Goal: Task Accomplishment & Management: Manage account settings

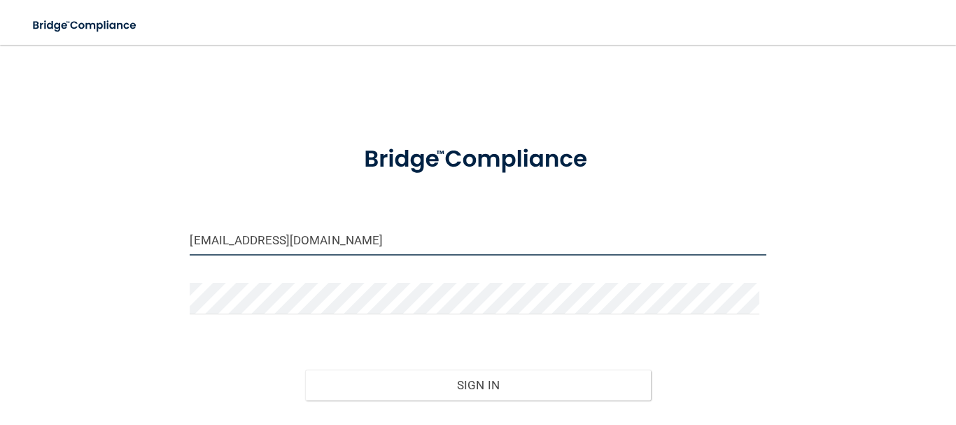
click at [352, 239] on input "walntdds@hbci.com" at bounding box center [478, 239] width 576 height 31
type input "[EMAIL_ADDRESS][DOMAIN_NAME]"
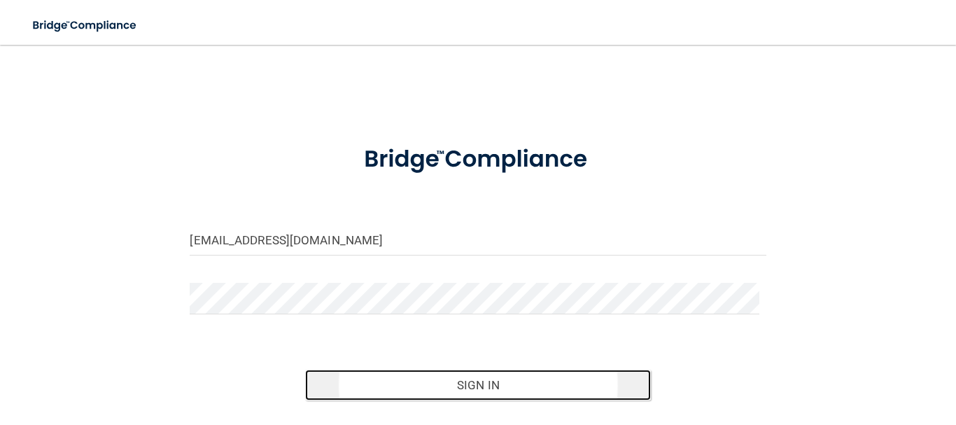
click at [463, 393] on button "Sign In" at bounding box center [478, 385] width 346 height 31
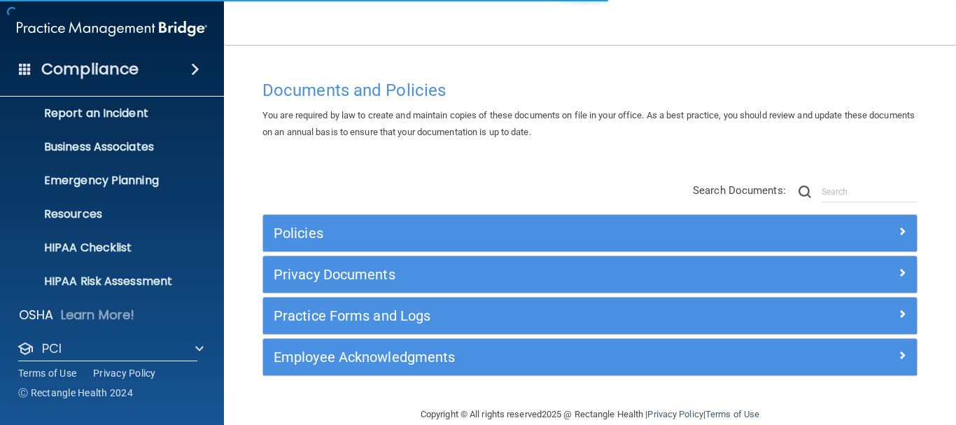
scroll to position [156, 0]
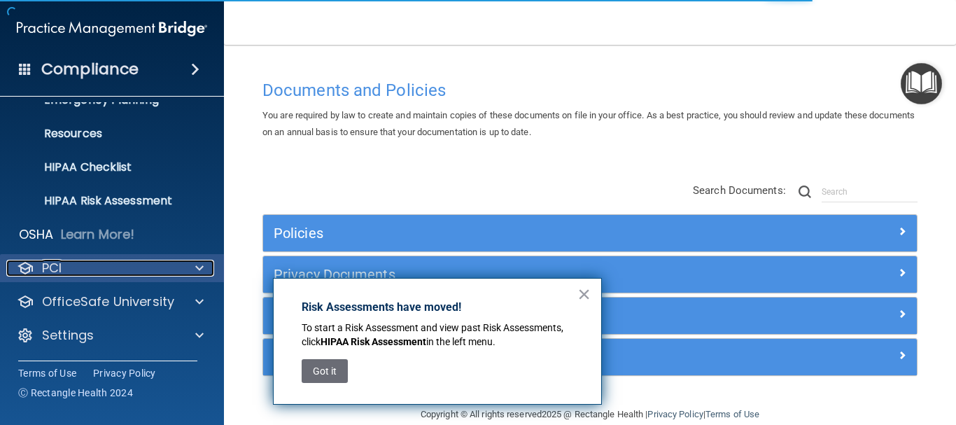
click at [197, 267] on span at bounding box center [199, 268] width 8 height 17
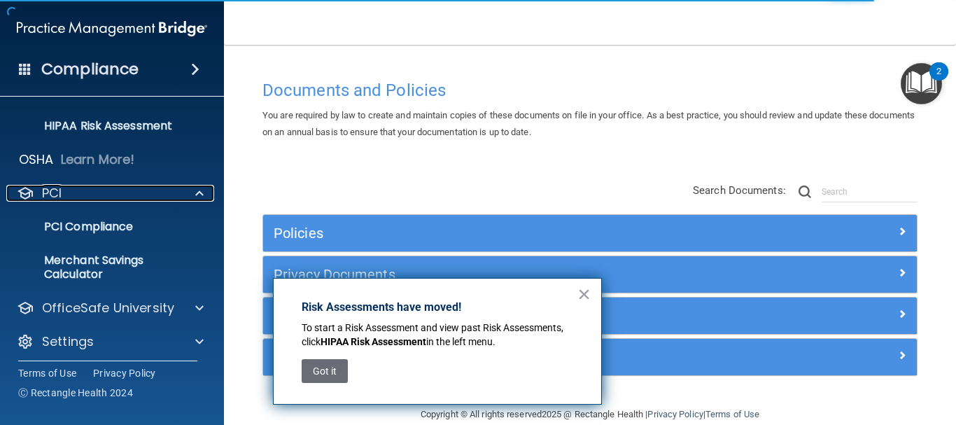
scroll to position [237, 0]
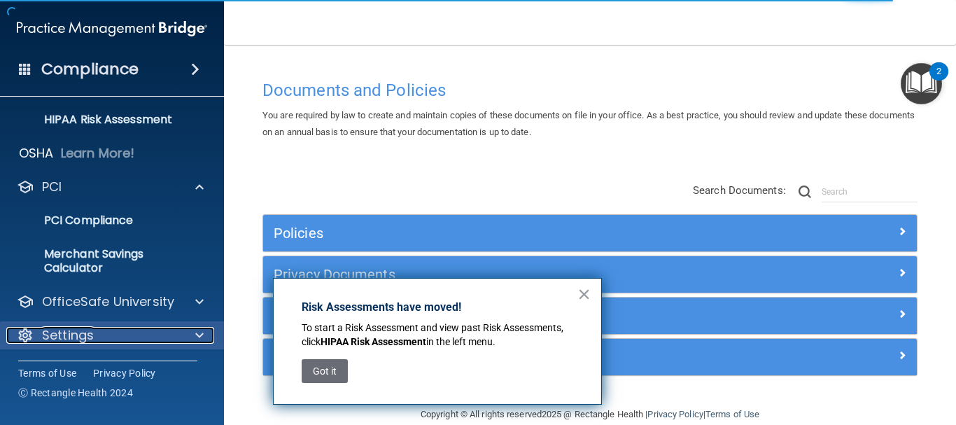
click at [195, 331] on div at bounding box center [197, 335] width 35 height 17
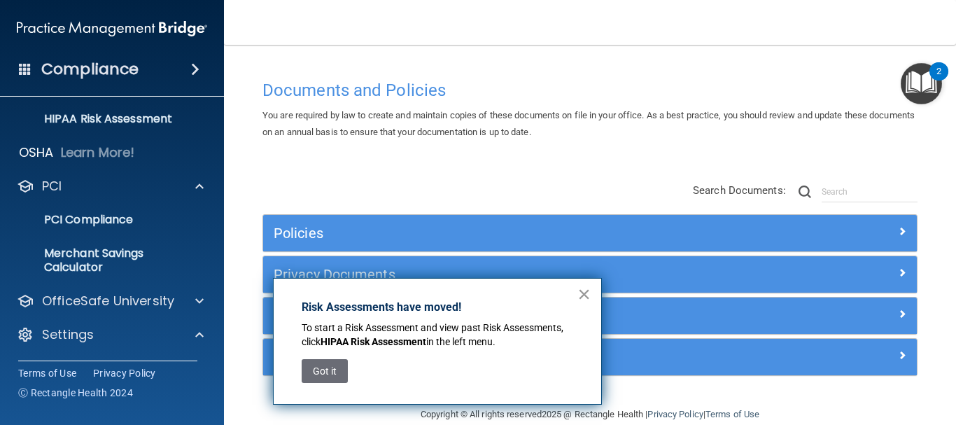
click at [581, 295] on button "×" at bounding box center [583, 294] width 13 height 22
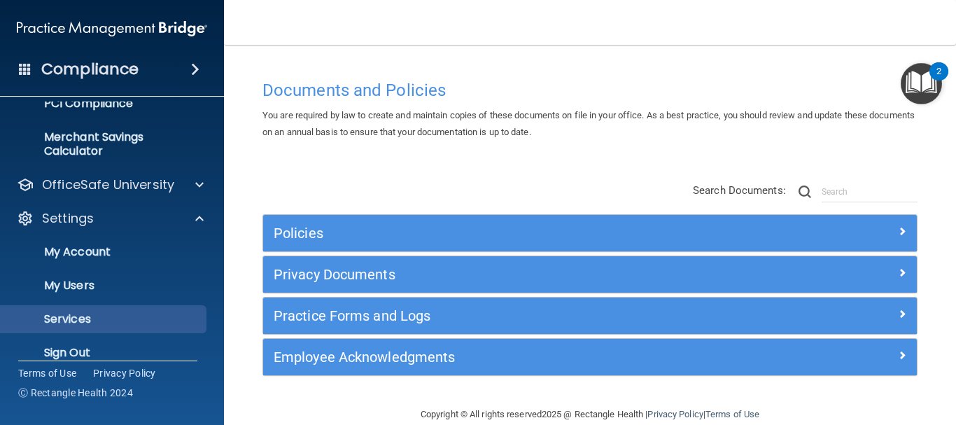
scroll to position [371, 0]
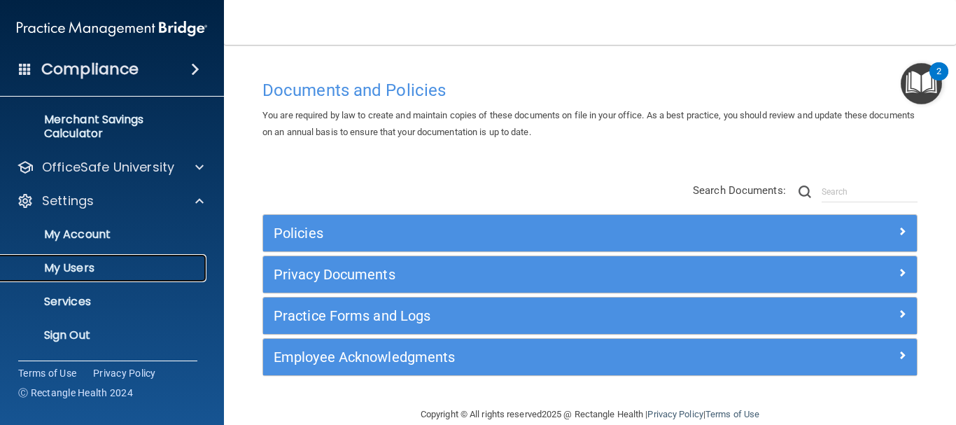
click at [113, 257] on link "My Users" at bounding box center [96, 268] width 220 height 28
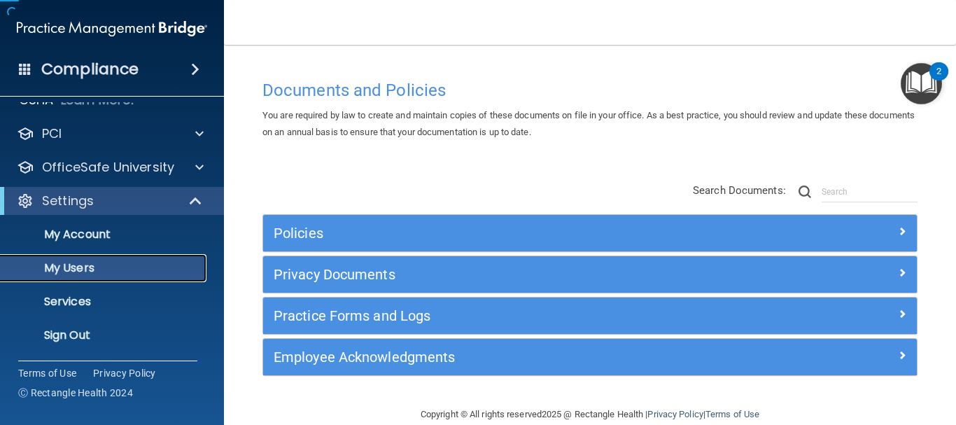
scroll to position [55, 0]
select select "20"
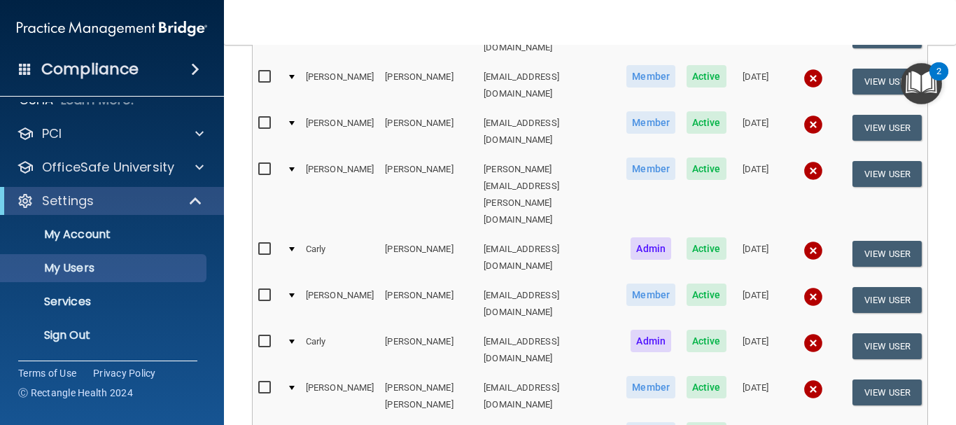
scroll to position [630, 0]
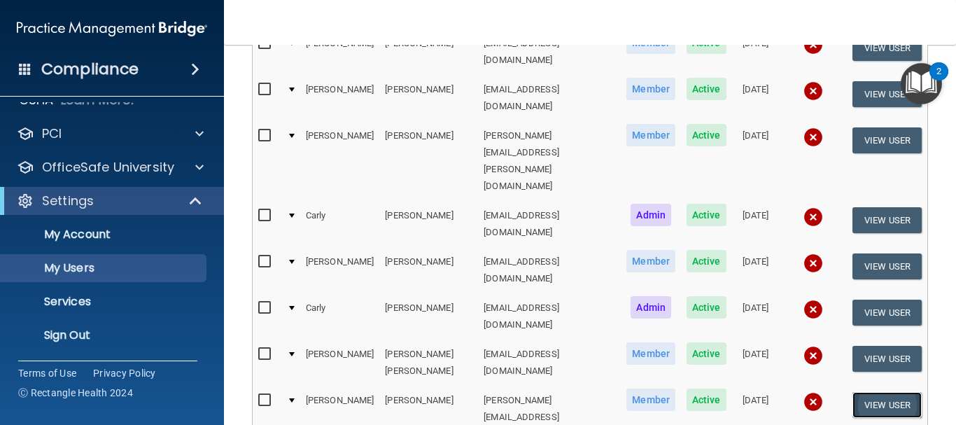
click at [863, 392] on button "View User" at bounding box center [887, 405] width 69 height 26
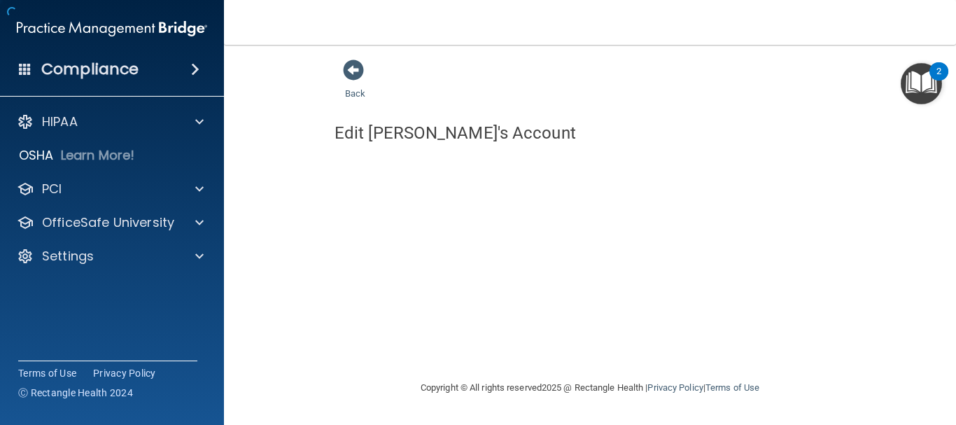
select select "practice_member"
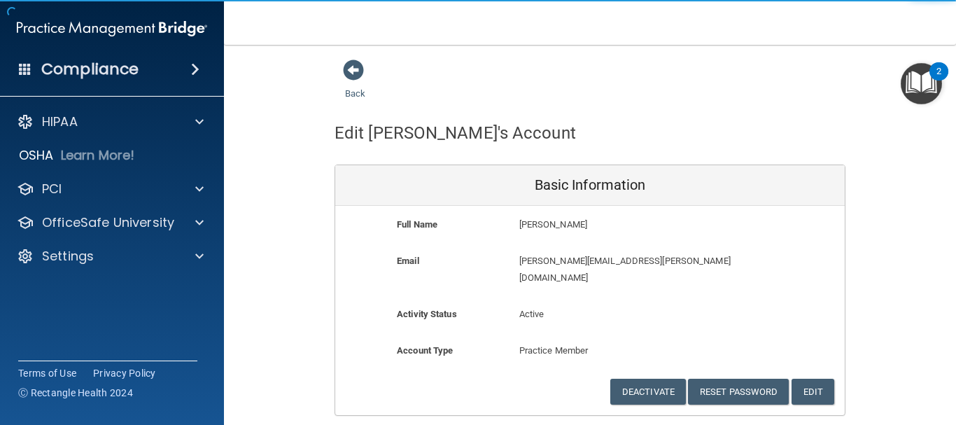
scroll to position [30, 0]
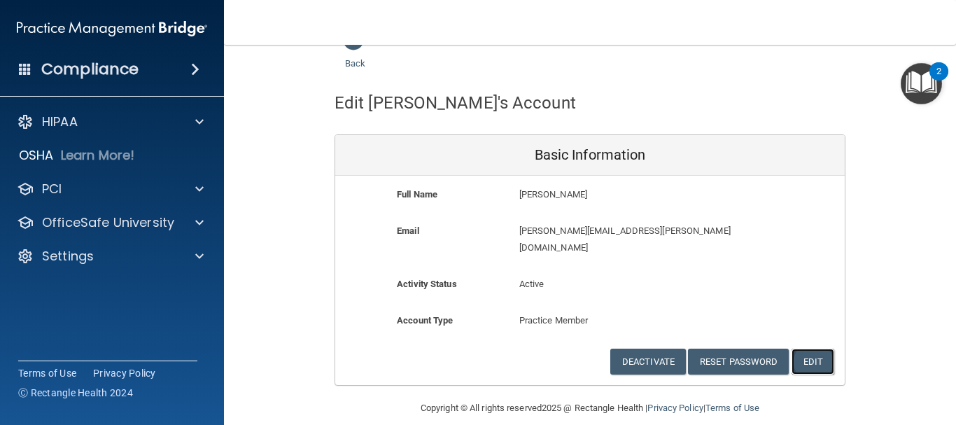
click at [815, 349] on button "Edit" at bounding box center [813, 362] width 43 height 26
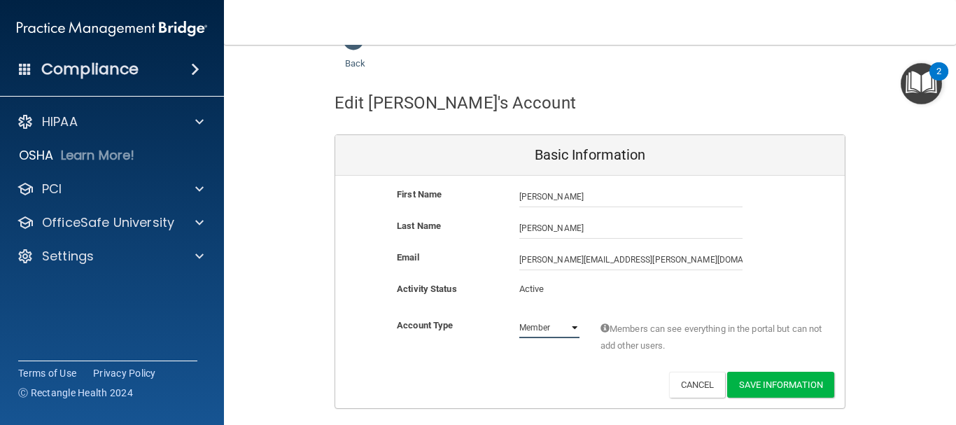
click at [557, 332] on select "Admin Member" at bounding box center [549, 327] width 60 height 21
click at [791, 295] on div "Activity Status Active Active" at bounding box center [590, 294] width 510 height 26
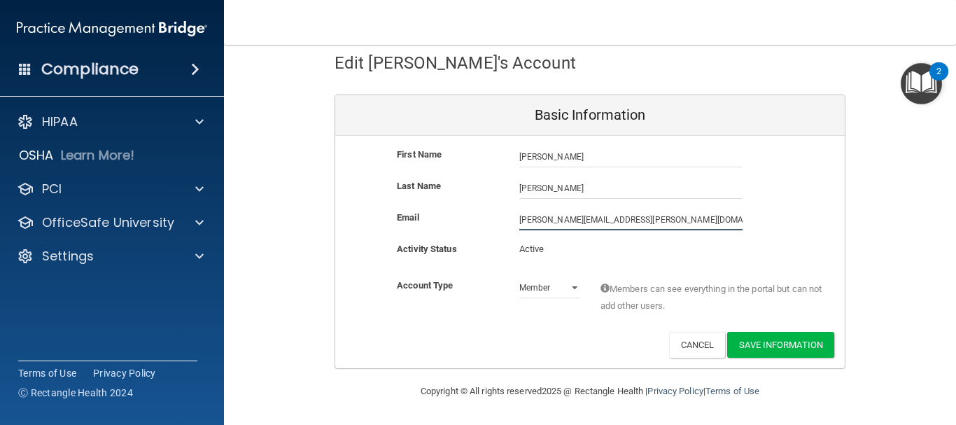
drag, startPoint x: 640, startPoint y: 222, endPoint x: 474, endPoint y: 212, distance: 166.2
click at [474, 215] on div "Email zastrow.michelle@yahoo.com zastrow.michelle@yahoo.com" at bounding box center [590, 219] width 510 height 21
click at [590, 223] on input "zastrow.michelle@yahoo.com" at bounding box center [630, 219] width 223 height 21
type input "zastrow.michelle@gmail.com"
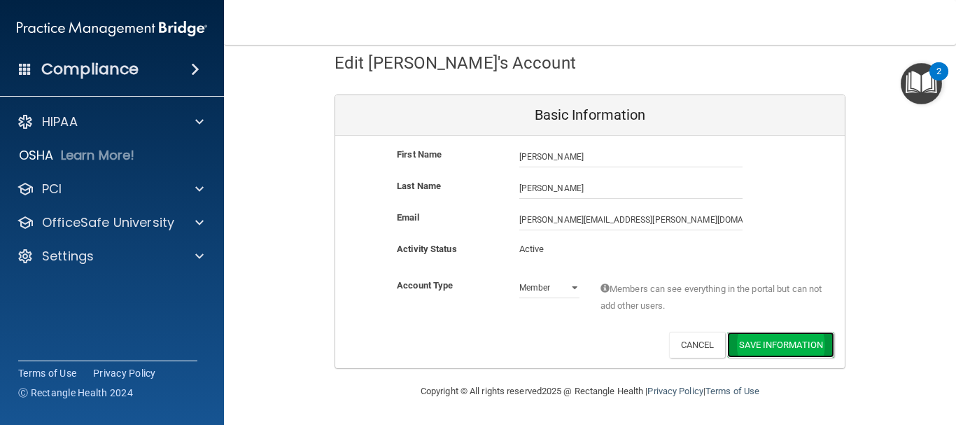
click at [772, 350] on button "Save Information" at bounding box center [780, 345] width 107 height 26
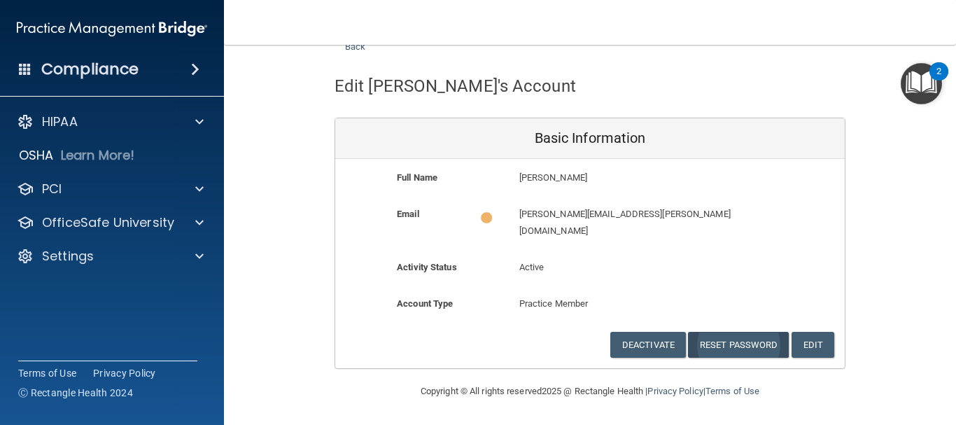
scroll to position [30, 0]
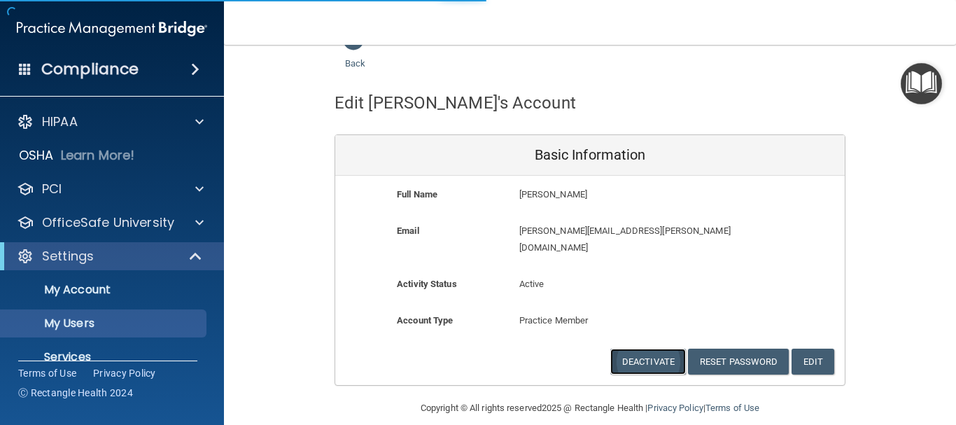
click at [652, 349] on button "Deactivate" at bounding box center [648, 362] width 76 height 26
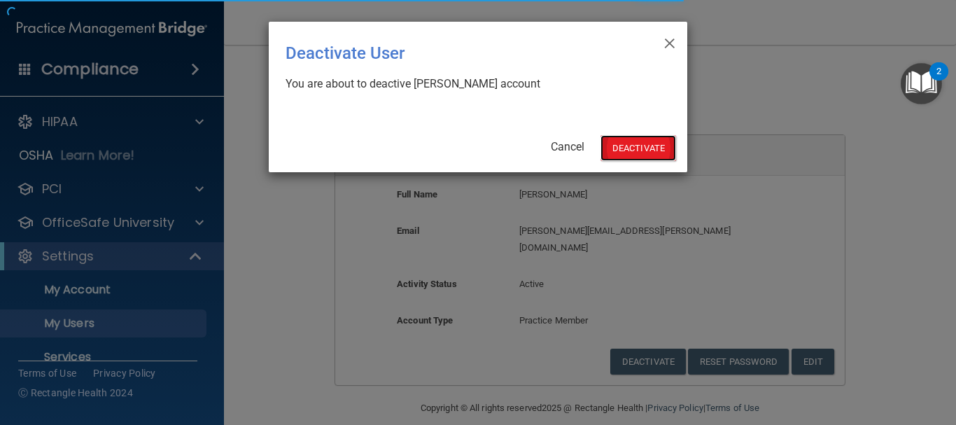
click at [642, 141] on button "Deactivate" at bounding box center [639, 148] width 76 height 26
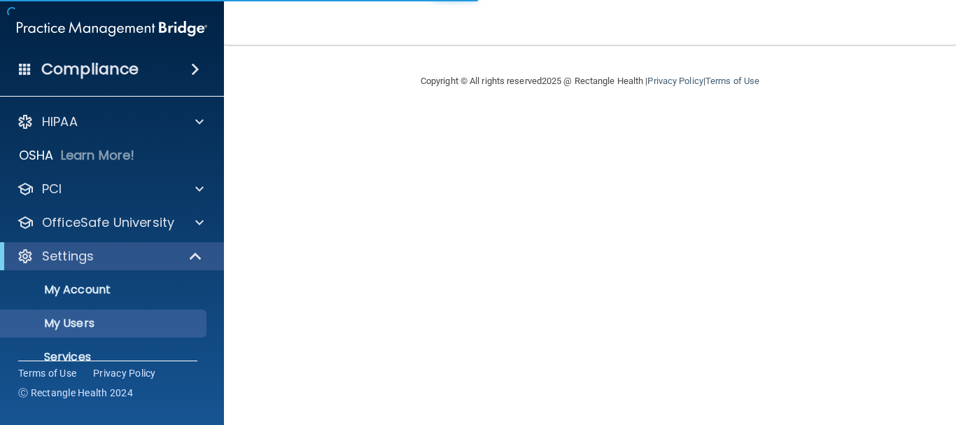
select select "20"
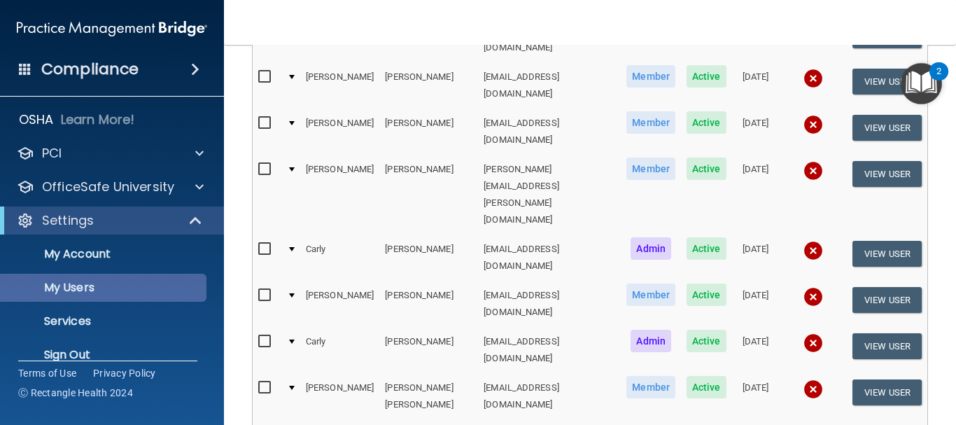
scroll to position [55, 0]
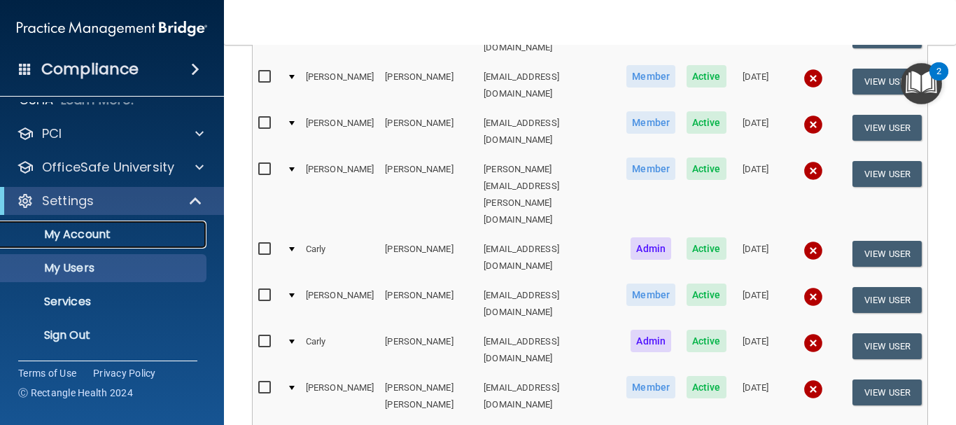
click at [138, 237] on p "My Account" at bounding box center [104, 234] width 191 height 14
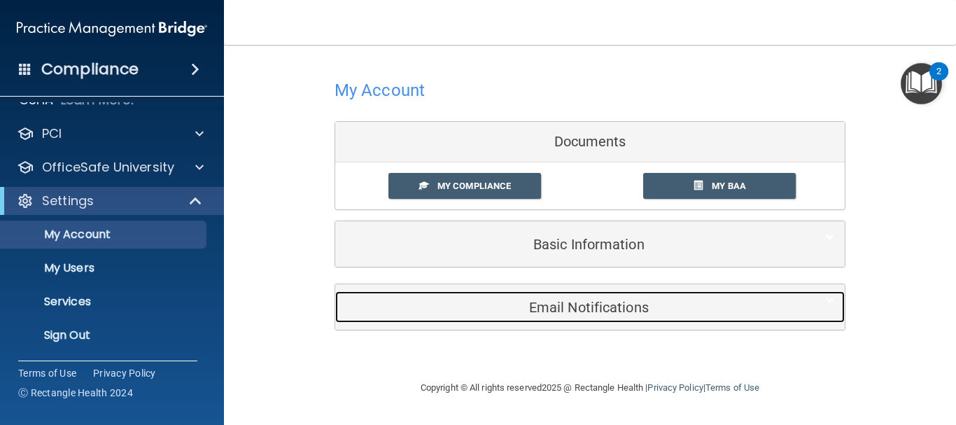
click at [600, 305] on h5 "Email Notifications" at bounding box center [569, 307] width 446 height 15
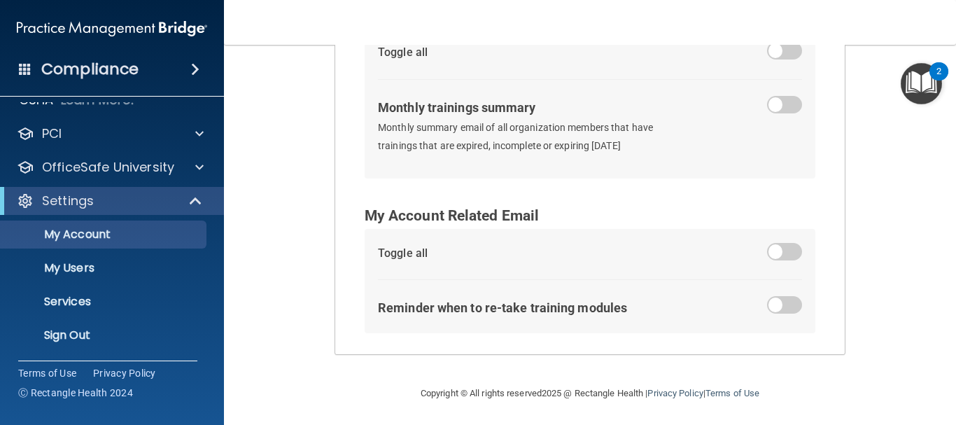
scroll to position [350, 0]
click at [101, 237] on p "My Account" at bounding box center [104, 234] width 191 height 14
click at [91, 269] on p "My Users" at bounding box center [104, 268] width 191 height 14
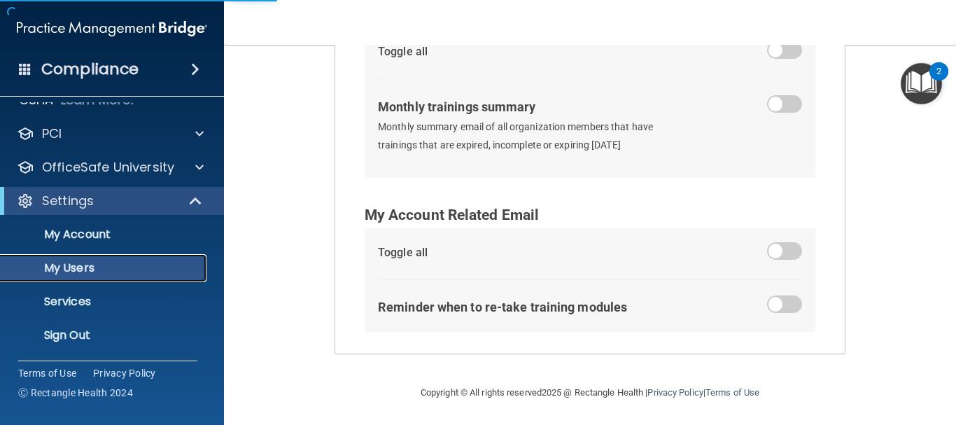
select select "20"
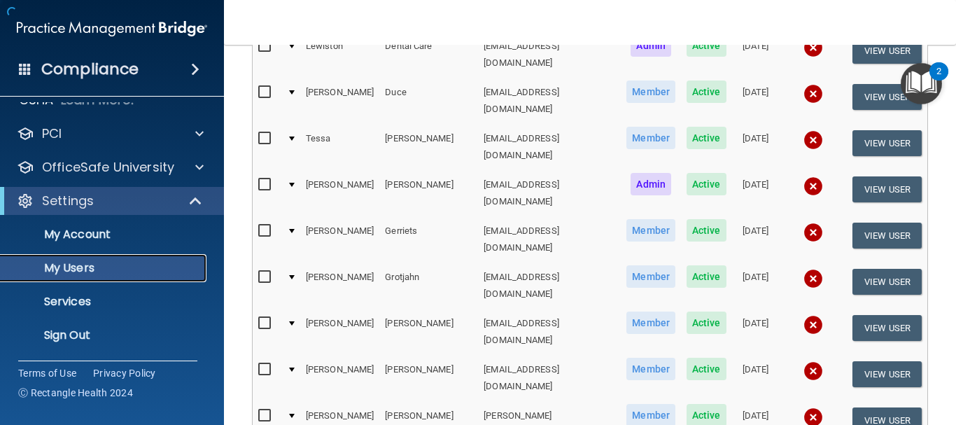
scroll to position [595, 0]
